Goal: Task Accomplishment & Management: Complete application form

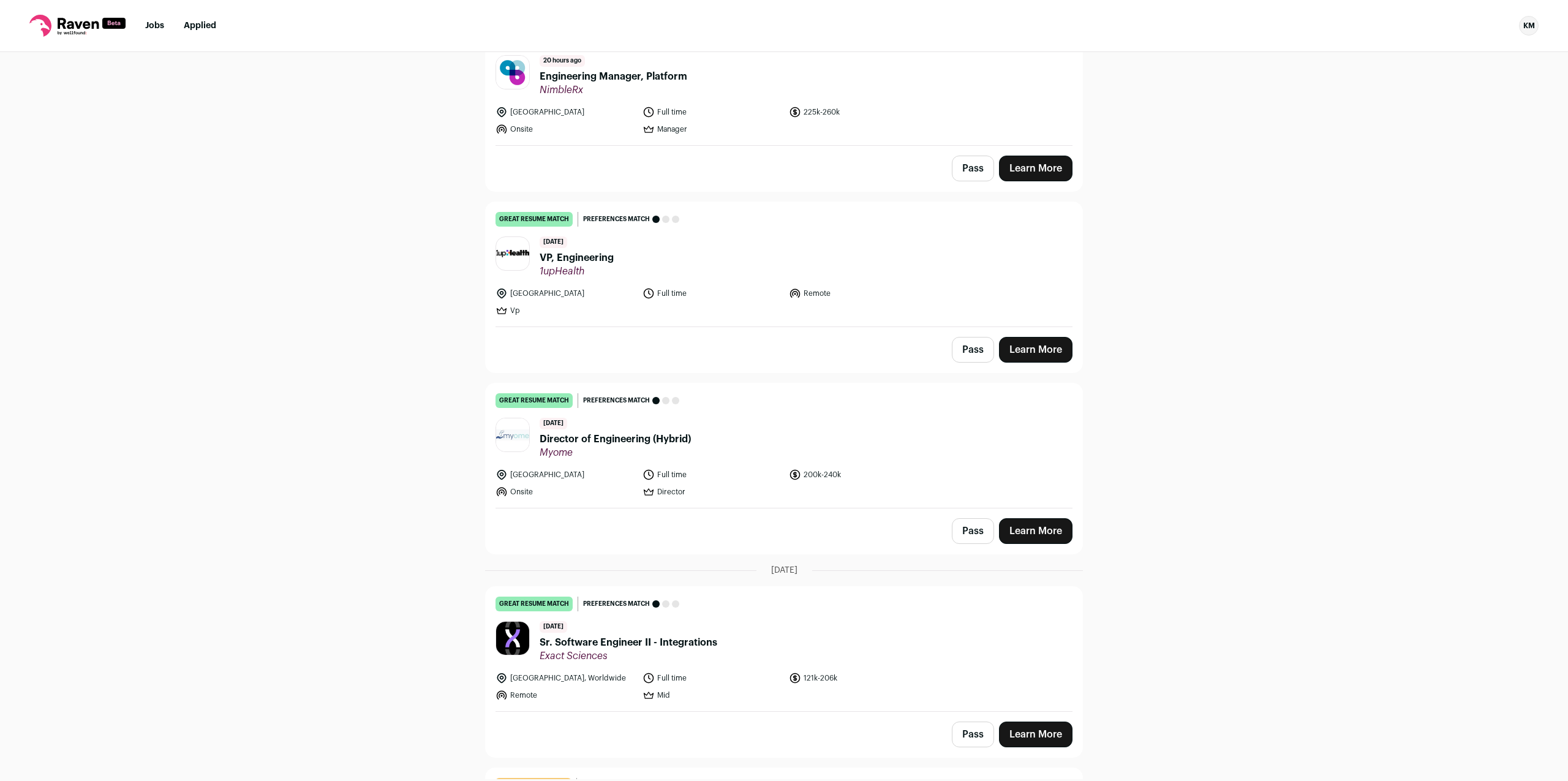
scroll to position [625, 0]
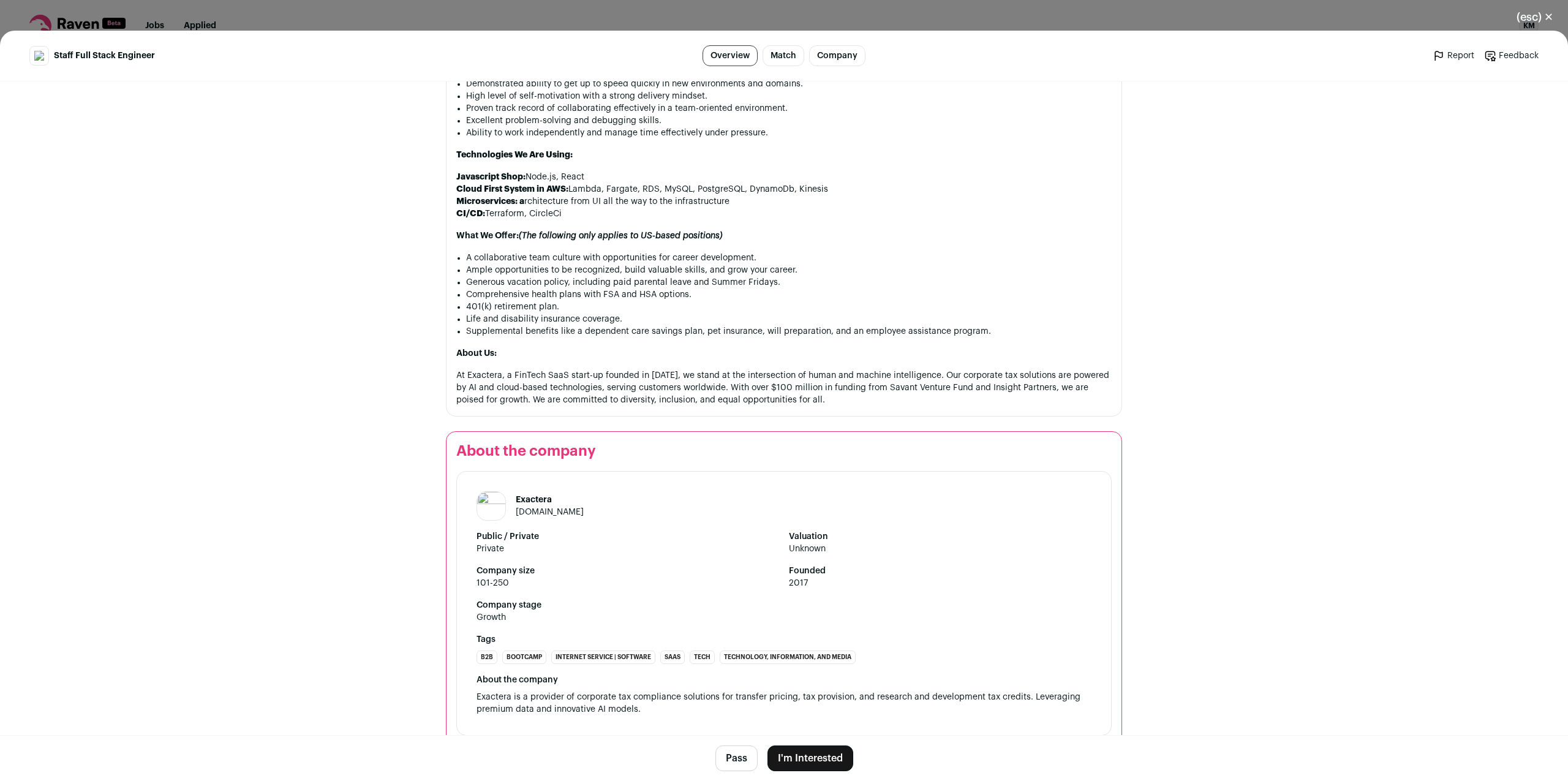
scroll to position [1016, 0]
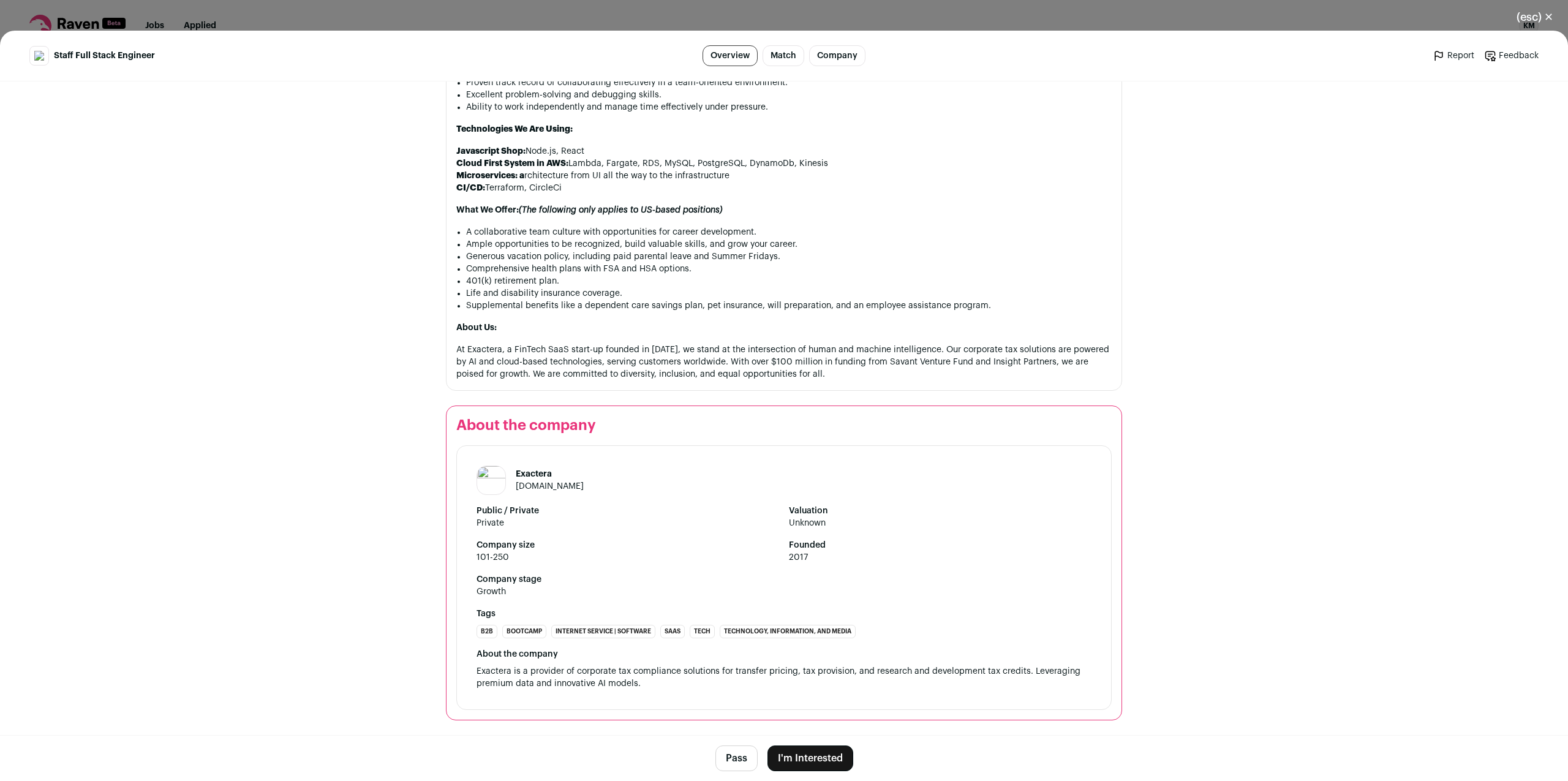
click at [832, 761] on button "I'm Interested" at bounding box center [810, 759] width 86 height 26
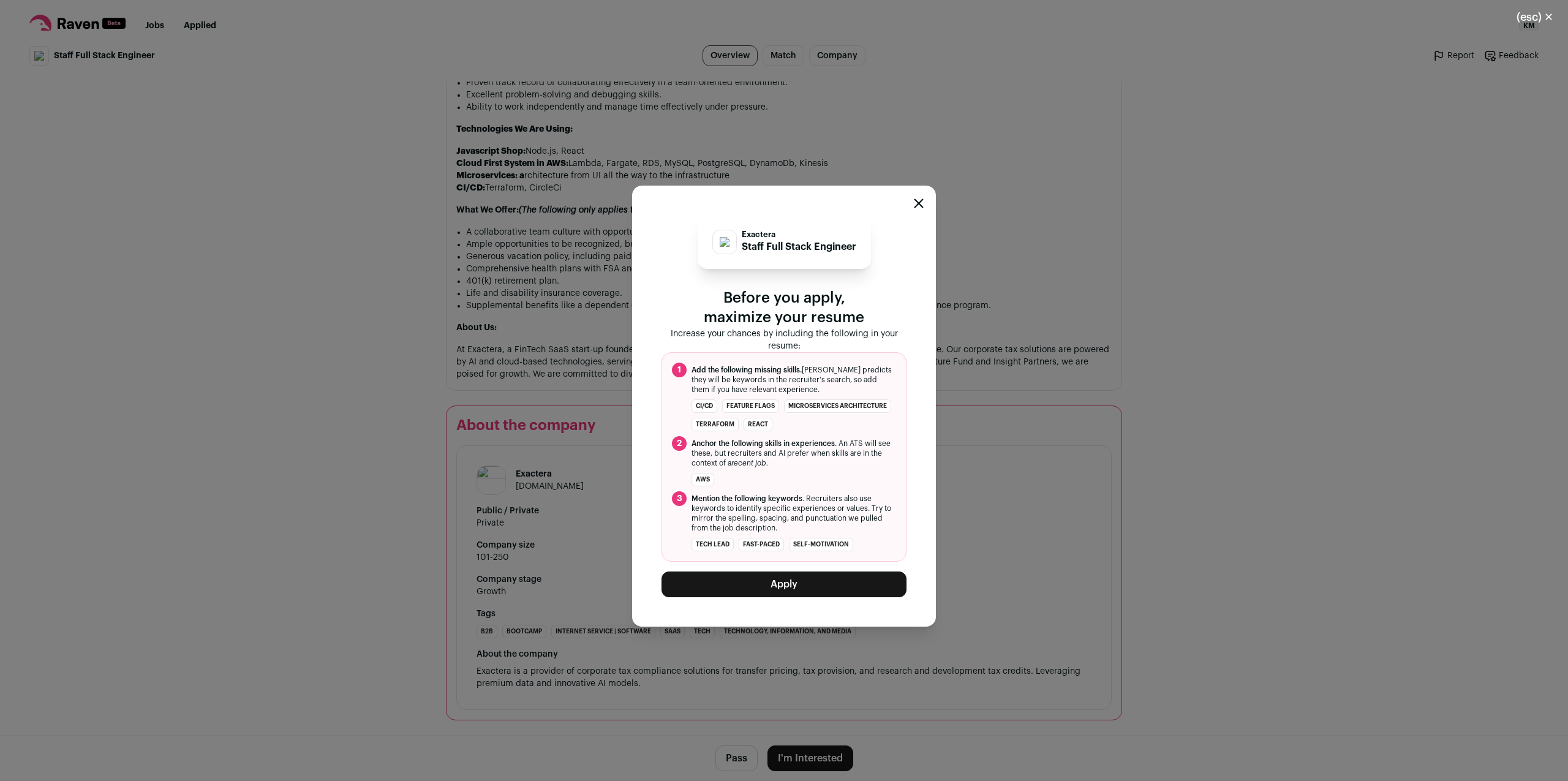
click at [780, 590] on button "Apply" at bounding box center [784, 584] width 245 height 26
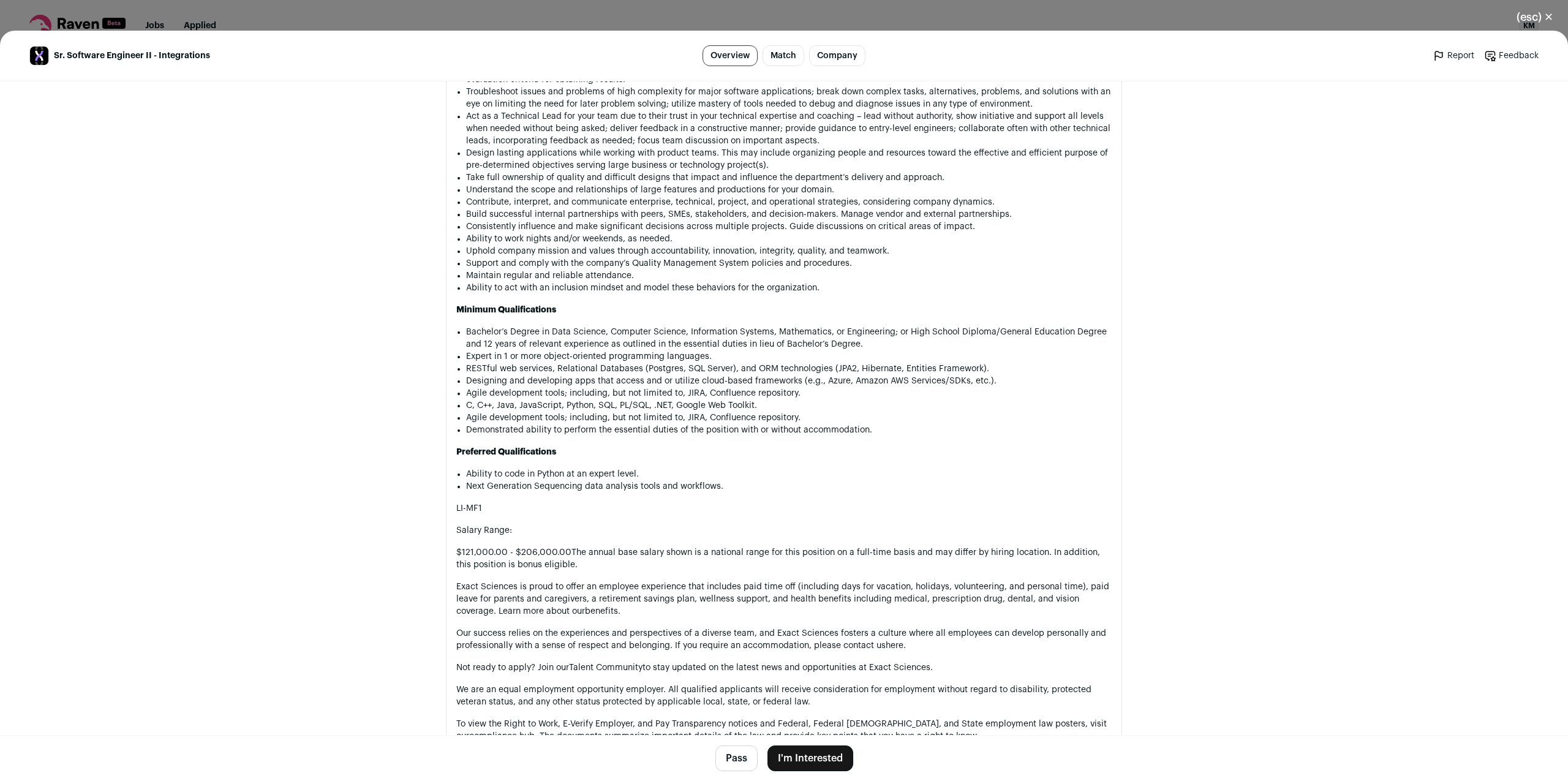
scroll to position [1263, 0]
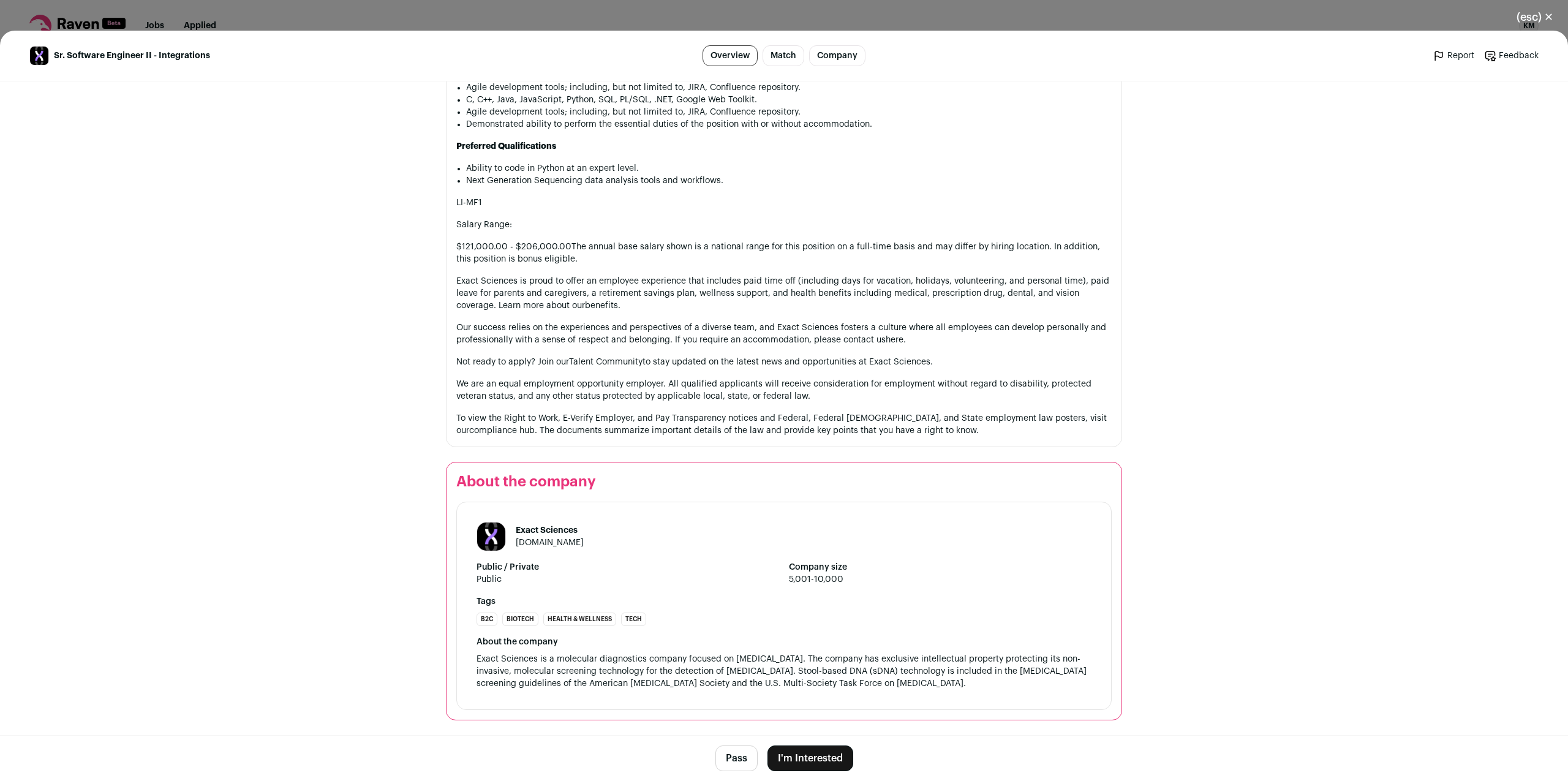
click at [822, 757] on button "I'm Interested" at bounding box center [810, 759] width 86 height 26
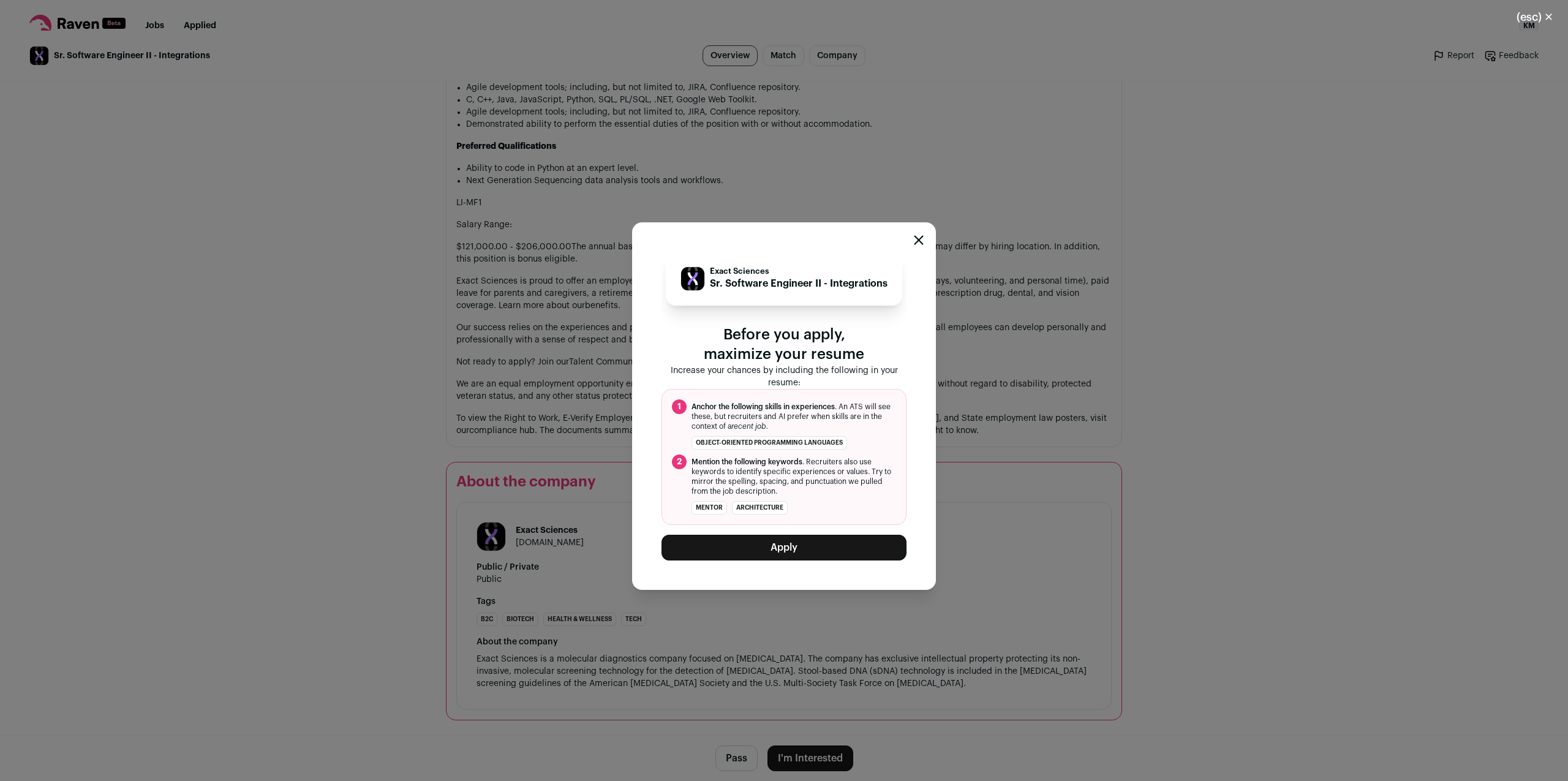
click at [806, 551] on button "Apply" at bounding box center [784, 548] width 245 height 26
